Goal: Information Seeking & Learning: Learn about a topic

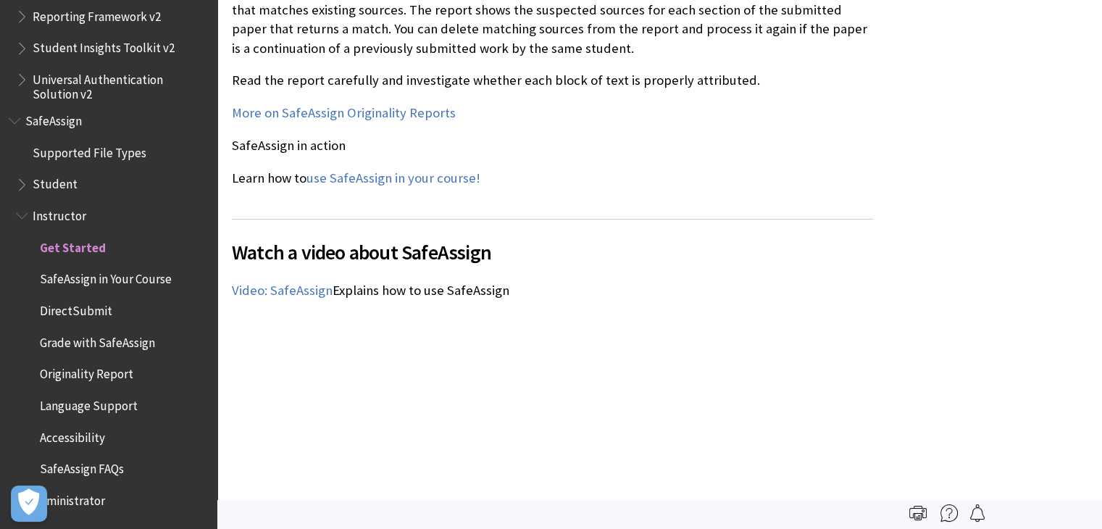
scroll to position [1767, 0]
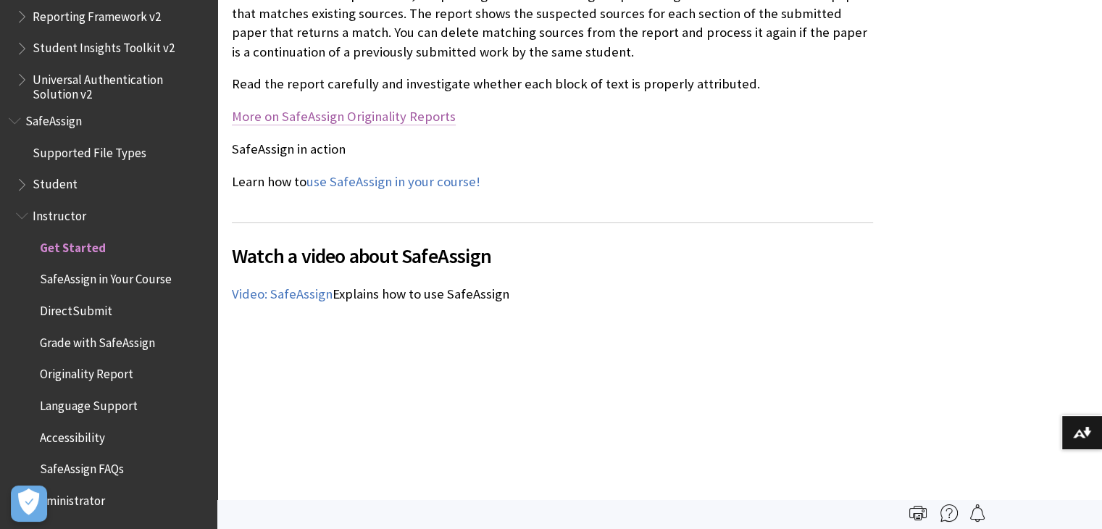
click at [413, 115] on link "More on SafeAssign Originality Reports" at bounding box center [344, 116] width 224 height 17
click at [426, 188] on link "use SafeAssign in your course!" at bounding box center [393, 181] width 174 height 17
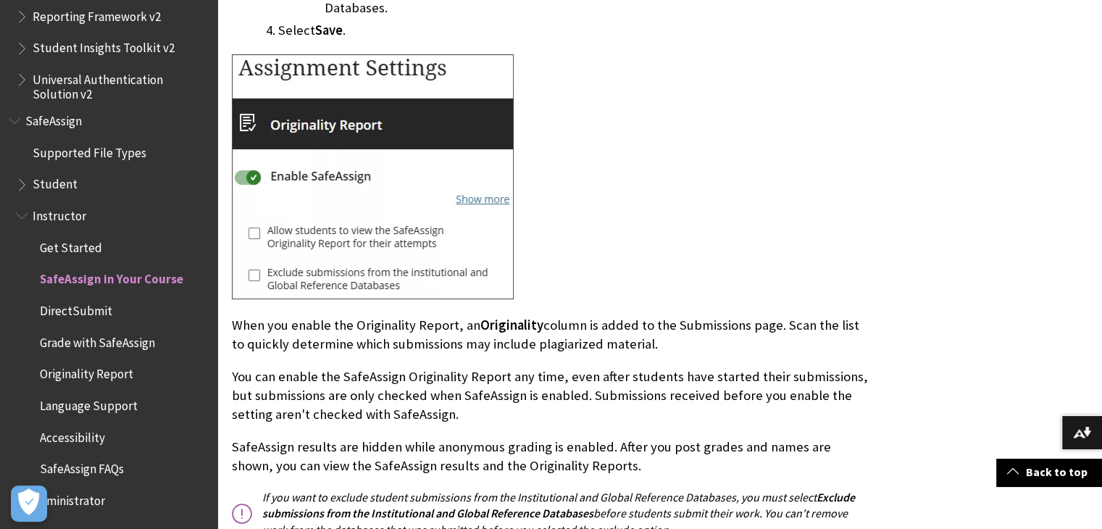
scroll to position [1069, 0]
